Goal: Entertainment & Leisure: Consume media (video, audio)

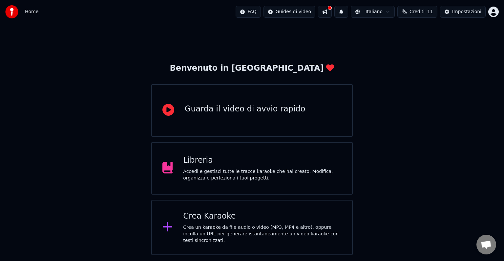
click at [242, 162] on div "Libreria" at bounding box center [262, 160] width 159 height 11
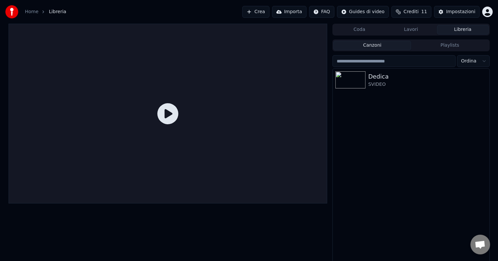
click at [168, 109] on icon at bounding box center [168, 113] width 21 height 21
click at [347, 82] on img at bounding box center [351, 79] width 30 height 17
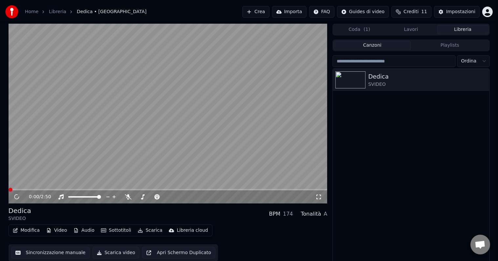
click at [409, 33] on button "Lavori" at bounding box center [412, 30] width 52 height 10
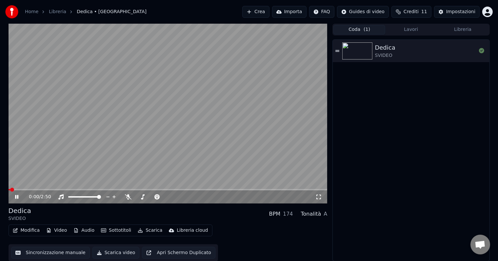
click at [359, 32] on button "Coda ( 1 )" at bounding box center [360, 30] width 52 height 10
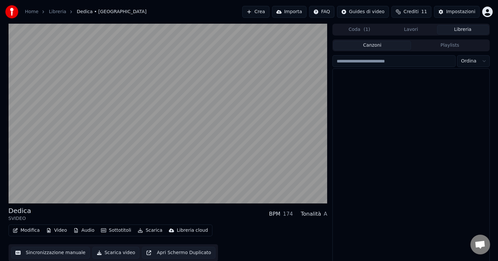
click at [457, 33] on button "Libreria" at bounding box center [463, 30] width 52 height 10
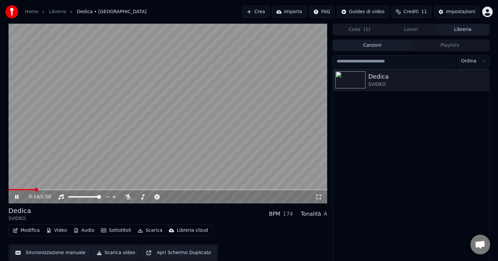
click at [123, 201] on div "0:14 / 2:50" at bounding box center [168, 196] width 319 height 13
click at [127, 199] on icon at bounding box center [128, 196] width 7 height 5
click at [9, 191] on span at bounding box center [11, 189] width 4 height 4
